Goal: Task Accomplishment & Management: Manage account settings

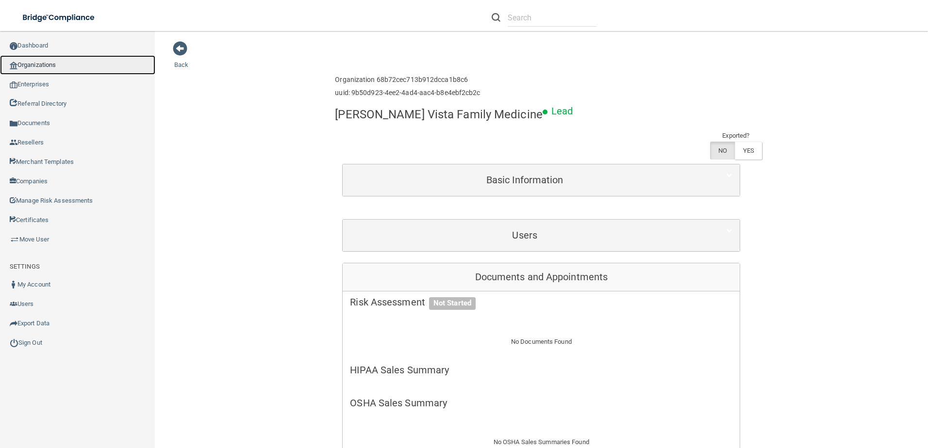
click at [36, 64] on link "Organizations" at bounding box center [77, 64] width 155 height 19
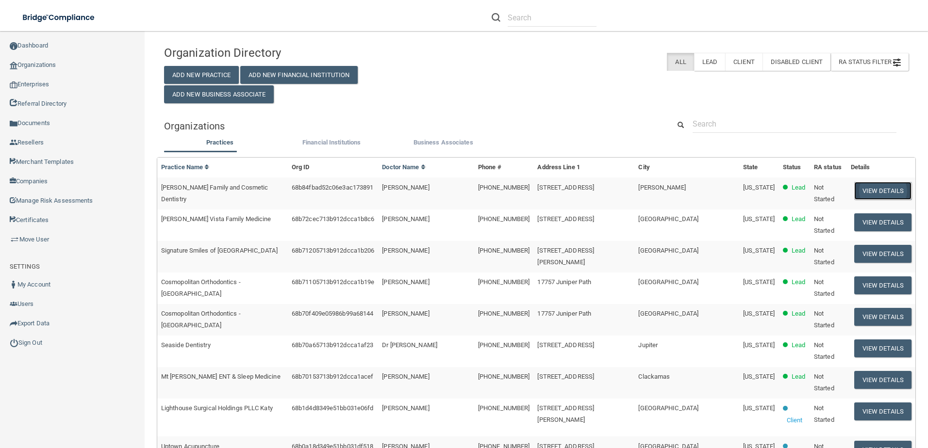
click at [854, 183] on button "View Details" at bounding box center [882, 191] width 57 height 18
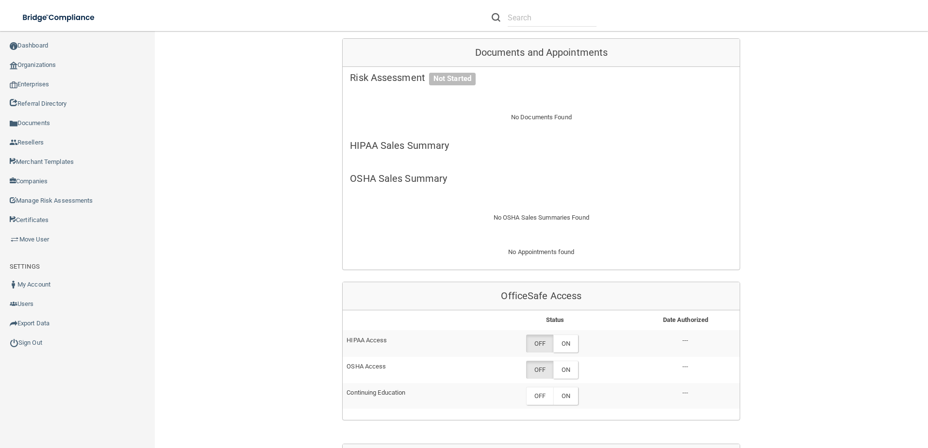
scroll to position [340, 0]
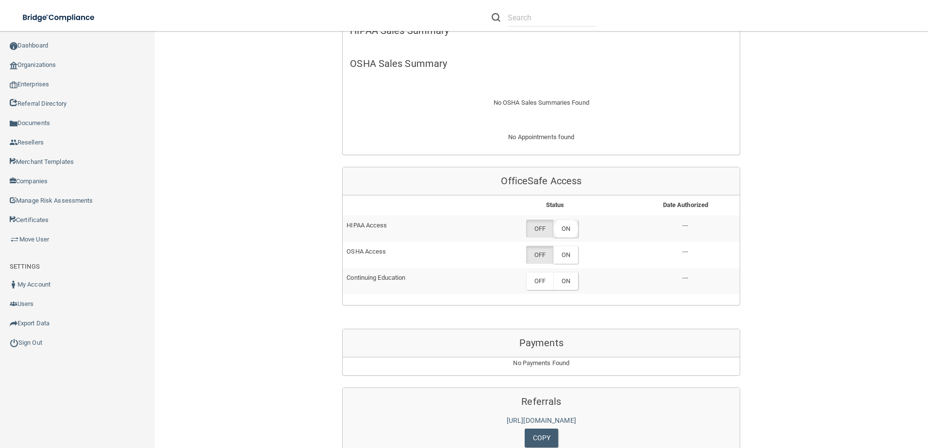
click at [563, 228] on label "ON" at bounding box center [565, 229] width 25 height 18
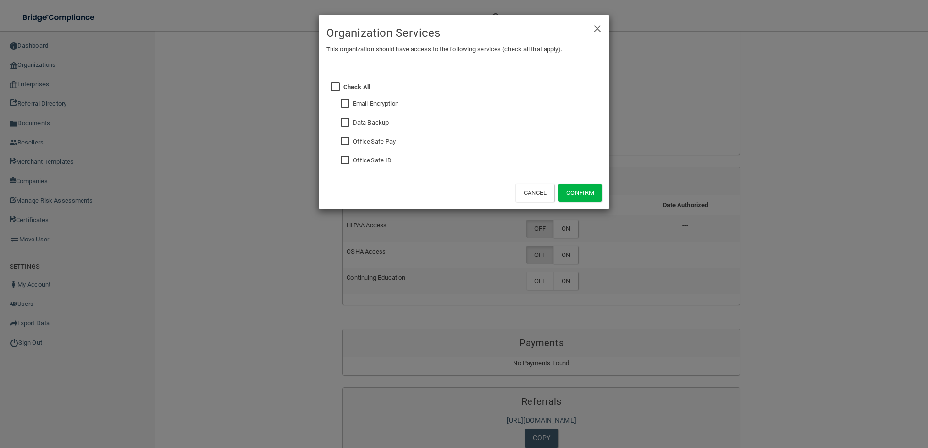
click at [349, 160] on input "checkbox" at bounding box center [346, 161] width 11 height 8
checkbox input "true"
click at [594, 195] on button "Confirm" at bounding box center [580, 193] width 44 height 18
click at [566, 260] on div "× Close Organization Services This organization should have access to the follo…" at bounding box center [464, 224] width 928 height 448
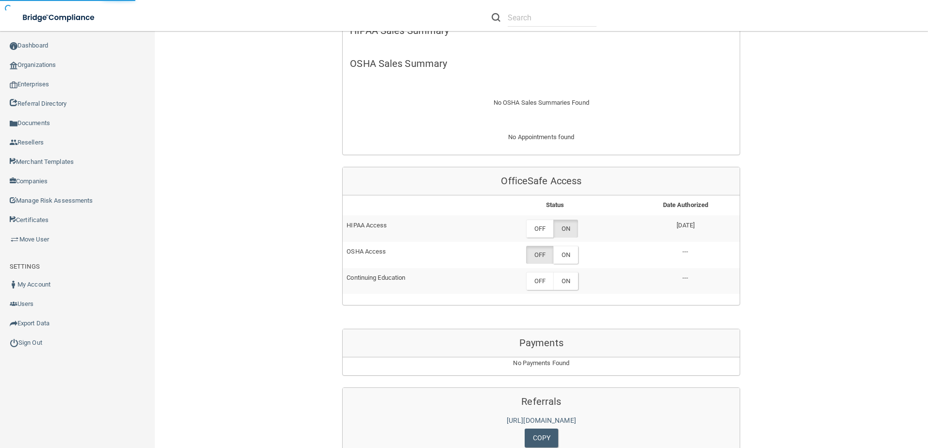
click at [566, 260] on label "ON" at bounding box center [565, 255] width 25 height 18
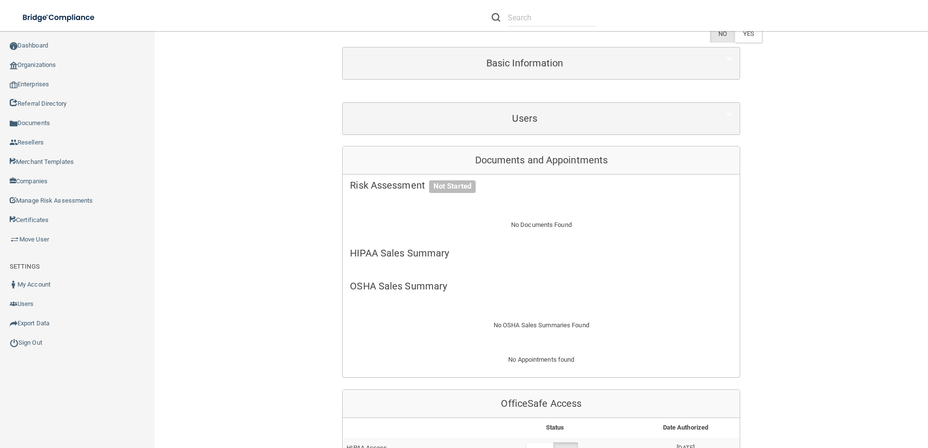
scroll to position [243, 0]
